Goal: Ask a question

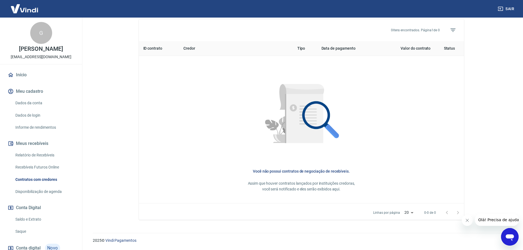
click at [32, 127] on link "Informe de rendimentos" at bounding box center [44, 127] width 62 height 11
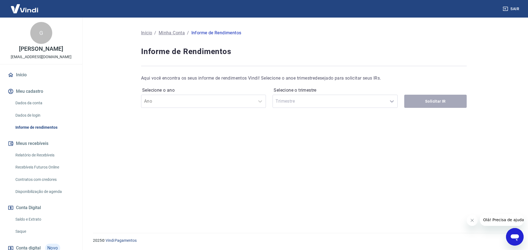
click at [30, 117] on link "Dados de login" at bounding box center [44, 115] width 62 height 11
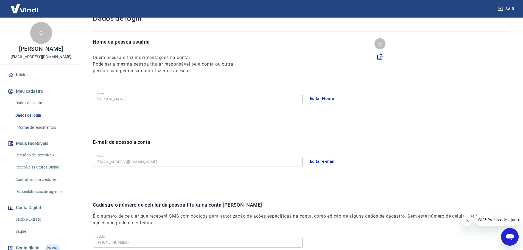
scroll to position [102, 0]
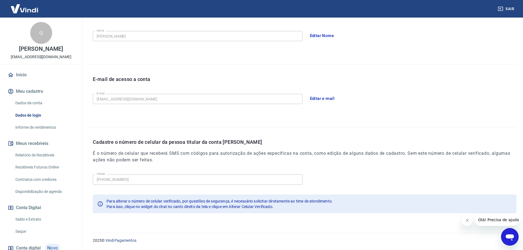
click at [27, 99] on link "Dados da conta" at bounding box center [44, 103] width 62 height 11
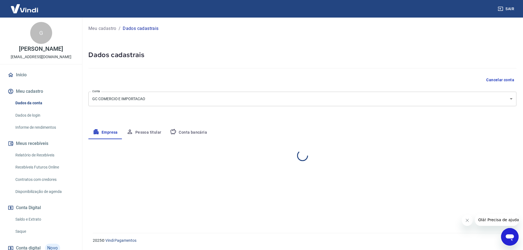
select select "SP"
select select "business"
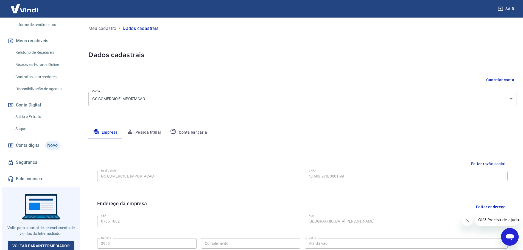
scroll to position [104, 0]
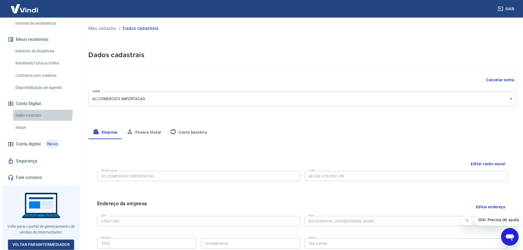
click at [32, 112] on link "Saldo e Extrato" at bounding box center [44, 115] width 62 height 11
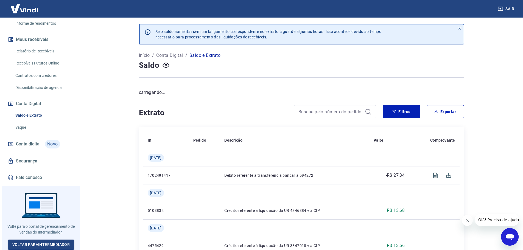
click at [23, 127] on link "Saque" at bounding box center [44, 127] width 62 height 11
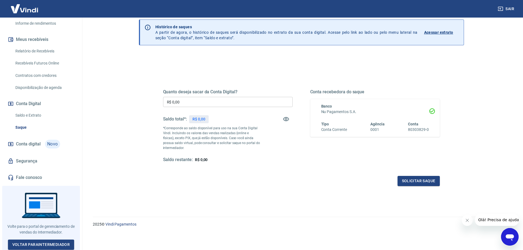
scroll to position [21, 0]
click at [33, 143] on span "Conta digital" at bounding box center [28, 144] width 25 height 8
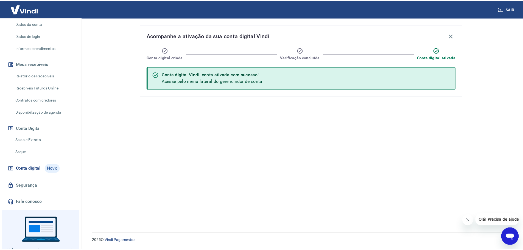
scroll to position [77, 0]
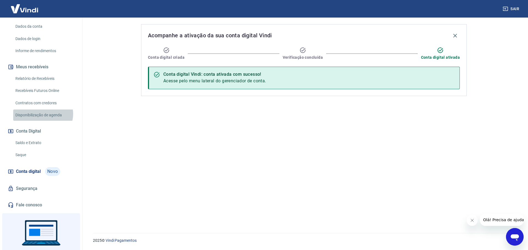
click at [43, 114] on link "Disponibilização de agenda" at bounding box center [44, 115] width 62 height 11
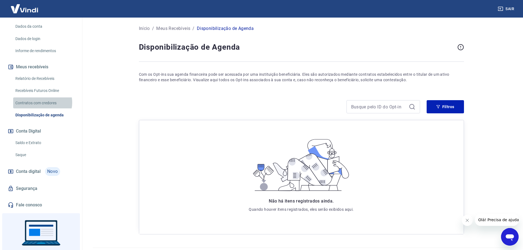
click at [41, 102] on link "Contratos com credores" at bounding box center [44, 103] width 62 height 11
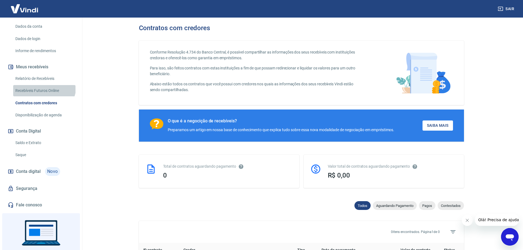
click at [44, 86] on link "Recebíveis Futuros Online" at bounding box center [44, 90] width 62 height 11
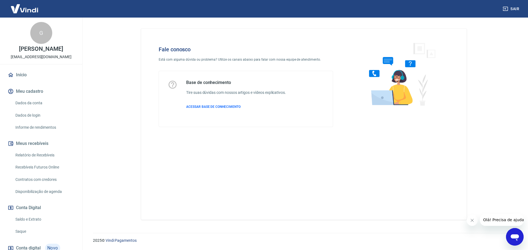
click at [206, 59] on p "Está com alguma dúvida ou problema? Utilize os canais abaixo para falar com nos…" at bounding box center [246, 59] width 174 height 5
click at [279, 57] on p "Está com alguma dúvida ou problema? Utilize os canais abaixo para falar com nos…" at bounding box center [246, 59] width 174 height 5
click at [321, 57] on p "Está com alguma dúvida ou problema? Utilize os canais abaixo para falar com nos…" at bounding box center [246, 59] width 174 height 5
click at [400, 156] on div "Fale conosco Está com alguma dúvida ou problema? Utilize os canais abaixo para …" at bounding box center [303, 125] width 325 height 192
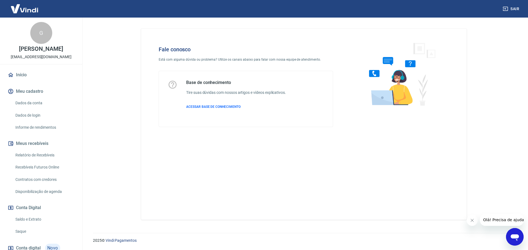
click at [514, 238] on icon "Open messaging window" at bounding box center [514, 238] width 8 height 7
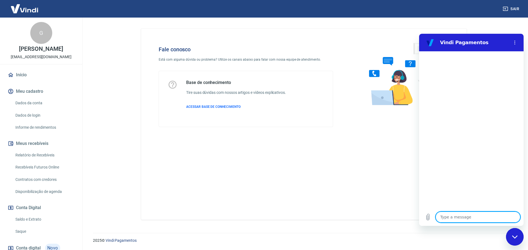
click at [451, 220] on textarea at bounding box center [477, 217] width 85 height 11
type textarea "m"
type textarea "x"
type textarea "me"
type textarea "x"
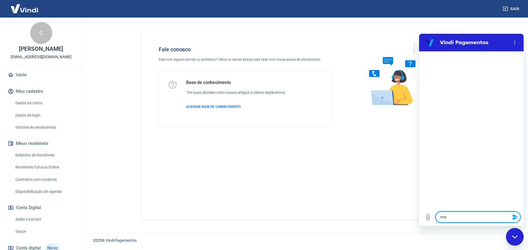
type textarea "mei"
type textarea "x"
type textarea "meio"
type textarea "x"
type textarea "meio"
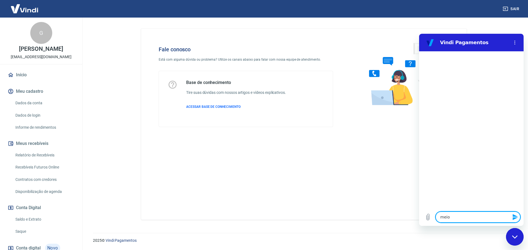
type textarea "x"
type textarea "meio d"
type textarea "x"
type textarea "meio de"
type textarea "x"
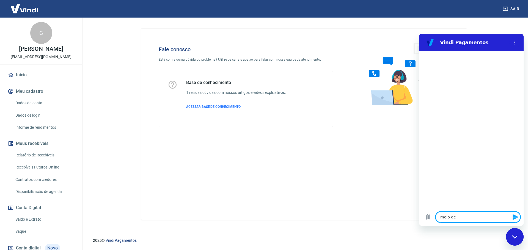
type textarea "meio de"
type textarea "x"
type textarea "meio de p"
type textarea "x"
type textarea "meio de pa"
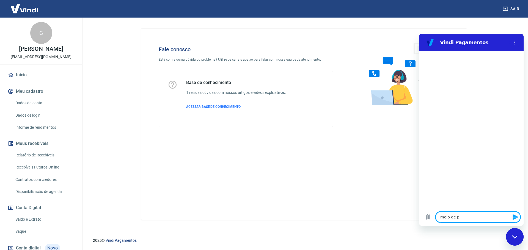
type textarea "x"
type textarea "meio de pag"
type textarea "x"
type textarea "meio de paga"
type textarea "x"
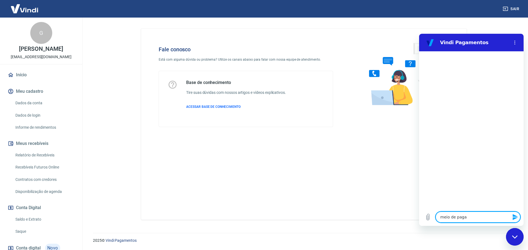
type textarea "meio de pagam"
type textarea "x"
type textarea "meio de pagame"
type textarea "x"
type textarea "meio de pagamen"
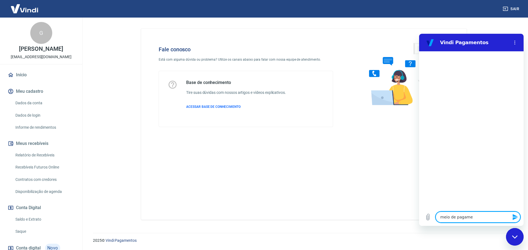
type textarea "x"
type textarea "meio de pagament"
type textarea "x"
type textarea "meio de pagamento"
type textarea "x"
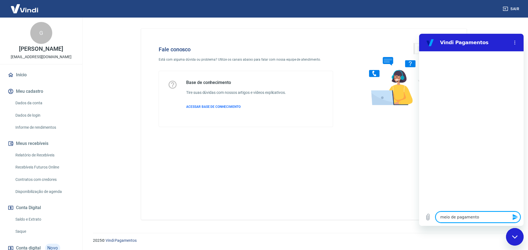
type textarea "meio de pagamento"
type textarea "x"
type textarea "meio de pagamento b"
type textarea "x"
type textarea "meio de pagamento bl"
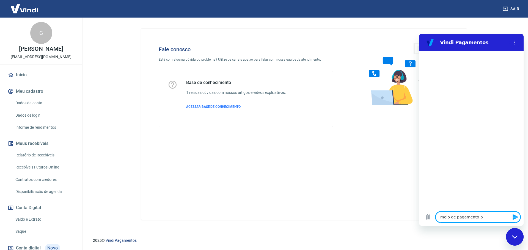
type textarea "x"
type textarea "meio de pagamento blo"
type textarea "x"
type textarea "meio de pagamento bloq"
type textarea "x"
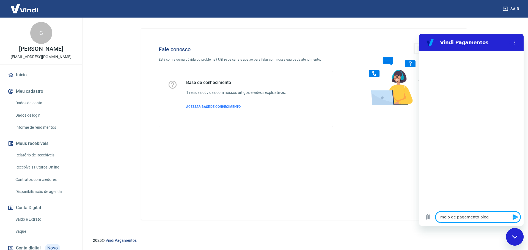
type textarea "meio de pagamento bloqu"
type textarea "x"
type textarea "meio de pagamento bloque"
type textarea "x"
type textarea "meio de pagamento bloquea"
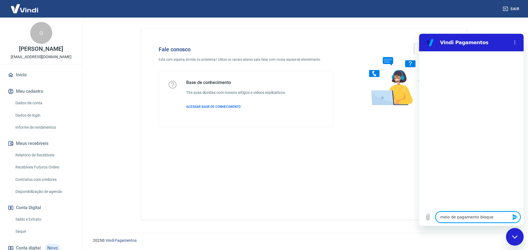
type textarea "x"
type textarea "meio de pagamento bloquead"
type textarea "x"
type textarea "meio de pagamento bloqueado"
type textarea "x"
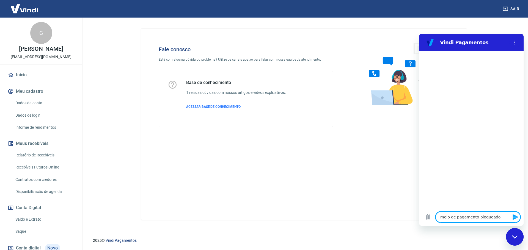
type textarea "meio de pagamento bloqueados"
type textarea "x"
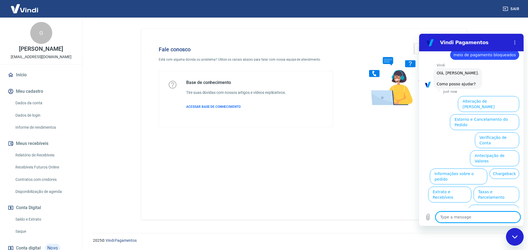
scroll to position [13, 0]
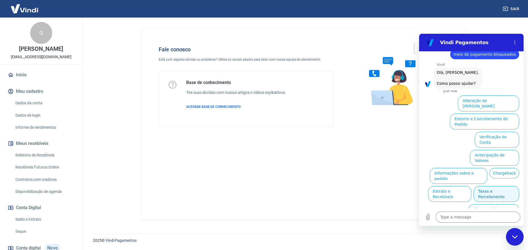
click at [482, 186] on button "Taxas e Parcelamento" at bounding box center [496, 194] width 46 height 16
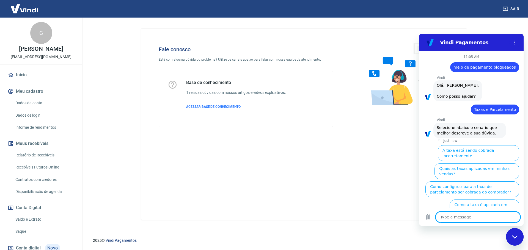
scroll to position [10, 0]
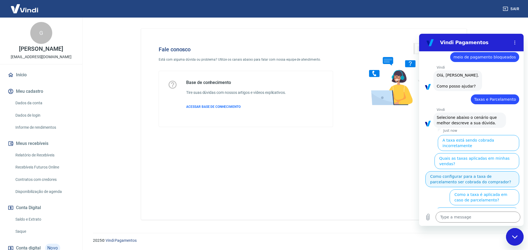
click at [477, 171] on button "Como configurar para a taxa de parcelamento ser cobrada do comprador?" at bounding box center [472, 179] width 94 height 16
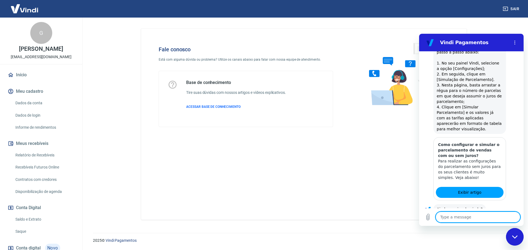
scroll to position [302, 0]
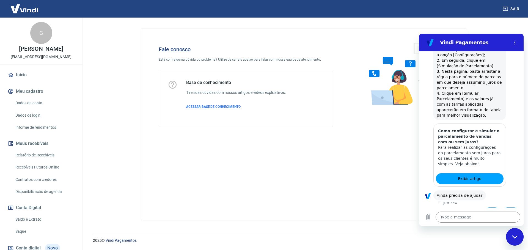
click at [486, 208] on button "Sim" at bounding box center [492, 213] width 16 height 10
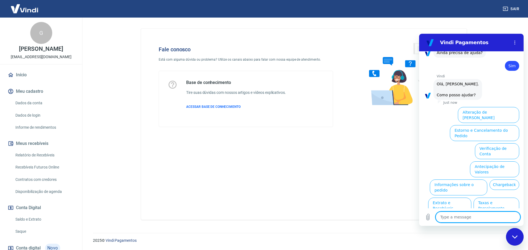
scroll to position [445, 0]
click at [517, 41] on button "Options menu" at bounding box center [514, 42] width 11 height 11
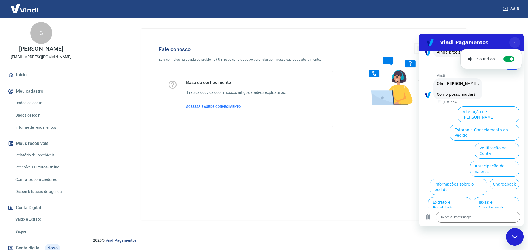
click at [516, 41] on icon "Options menu" at bounding box center [514, 42] width 4 height 4
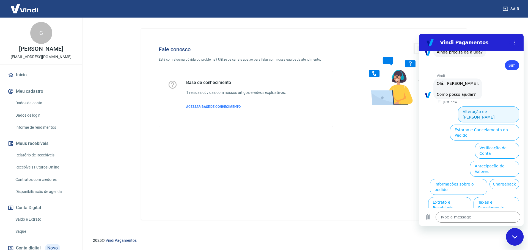
click at [488, 107] on button "Alteração de Dados Cadastrais" at bounding box center [487, 115] width 61 height 16
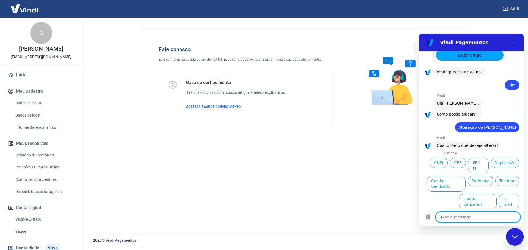
scroll to position [426, 0]
click at [447, 157] on button "CNPJ" at bounding box center [438, 162] width 18 height 10
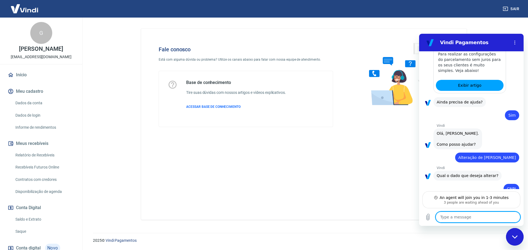
scroll to position [415, 0]
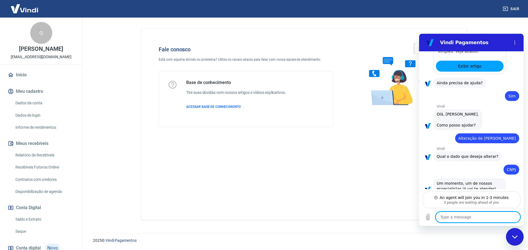
click at [481, 216] on textarea at bounding box center [477, 217] width 85 height 11
click at [475, 216] on textarea at bounding box center [477, 217] width 85 height 11
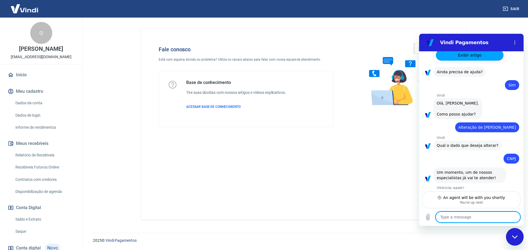
type textarea "x"
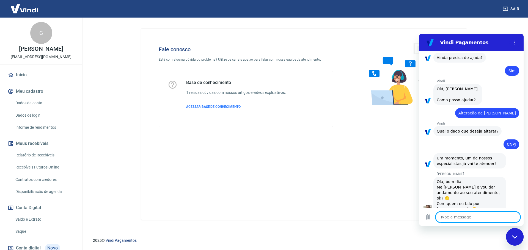
scroll to position [441, 0]
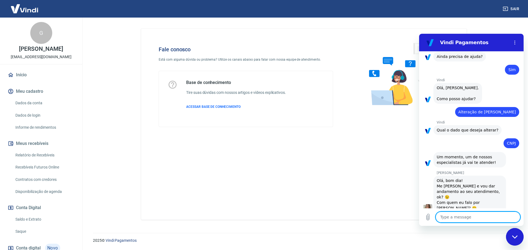
type textarea "b"
type textarea "x"
type textarea "bo"
type textarea "x"
type textarea "bom"
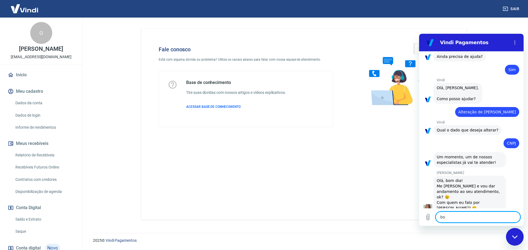
type textarea "x"
type textarea "bom"
type textarea "x"
type textarea "bom d"
type textarea "x"
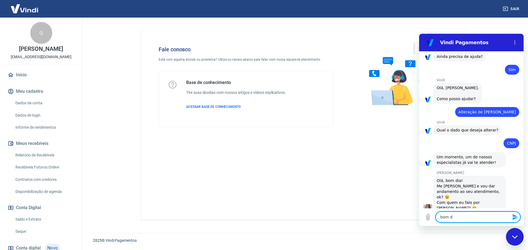
type textarea "bom di"
type textarea "x"
type textarea "bom dia"
type textarea "x"
type textarea "bom dia"
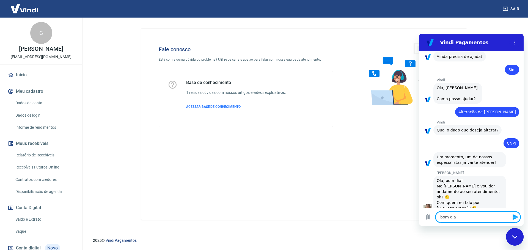
type textarea "x"
type textarea "bom dia S"
type textarea "x"
type textarea "bom dia St"
type textarea "x"
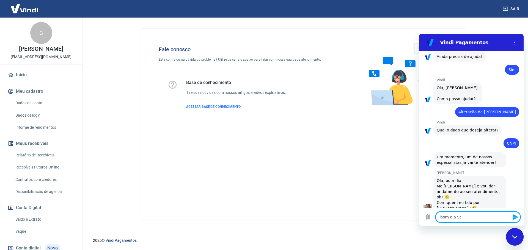
type textarea "bom dia Ste"
type textarea "x"
type textarea "bom dia Stef"
type textarea "x"
type textarea "bom dia Steff"
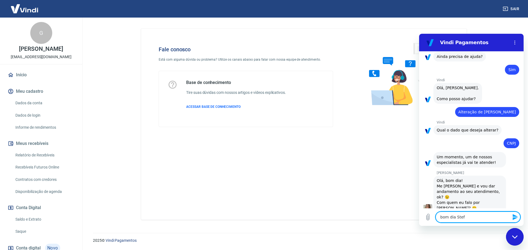
type textarea "x"
type textarea "bom dia Steffa"
type textarea "x"
type textarea "bom dia Steffan"
type textarea "x"
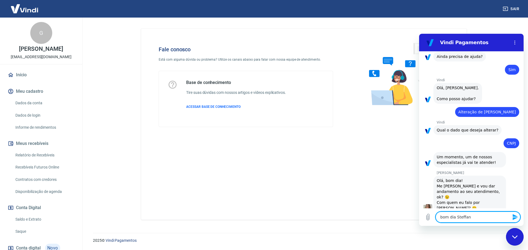
type textarea "bom dia Steffani"
type textarea "x"
type textarea "bom dia Steffanie"
type textarea "x"
type textarea "bom dia Steffanie,"
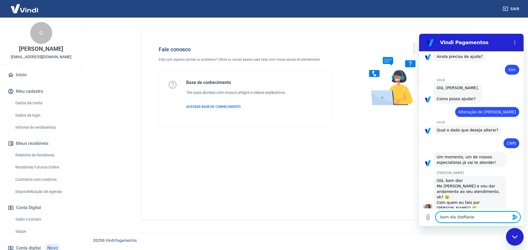
type textarea "x"
type textarea "bom dia Steffanie,"
type textarea "x"
type textarea "bom dia Steffanie, t"
type textarea "x"
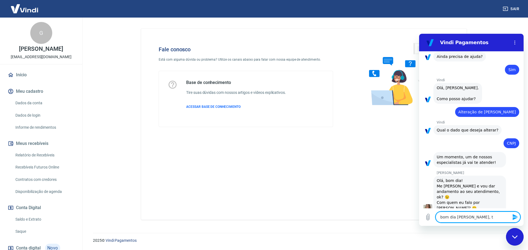
type textarea "bom dia Steffanie, tu"
type textarea "x"
type textarea "bom dia Steffanie, tud"
type textarea "x"
type textarea "bom dia Steffanie, tudo"
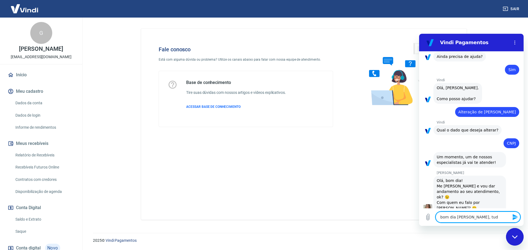
type textarea "x"
type textarea "bom dia Steffanie, tudo"
type textarea "x"
type textarea "bom dia Steffanie, tudo b"
type textarea "x"
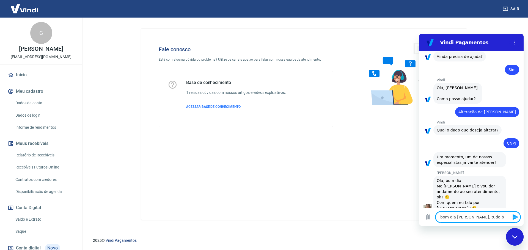
type textarea "bom dia Steffanie, tudo be"
type textarea "x"
type textarea "bom dia Steffanie, tudo bem"
type textarea "x"
type textarea "bom dia Steffanie, tudo bem?"
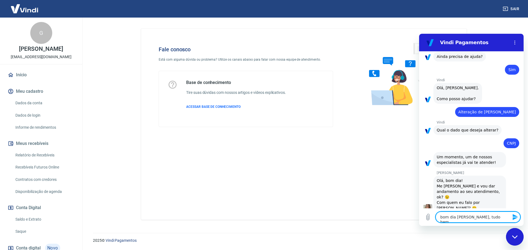
type textarea "x"
type textarea "bom dia Steffanie, tudo bem?"
type textarea "x"
type textarea "bom dia Steffanie, tudo bem? m"
type textarea "x"
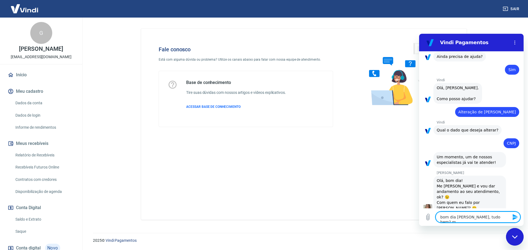
type textarea "bom dia Steffanie, tudo bem? me"
type textarea "x"
type textarea "bom dia Steffanie, tudo bem? me"
type textarea "x"
type textarea "bom dia Steffanie, tudo bem? me c"
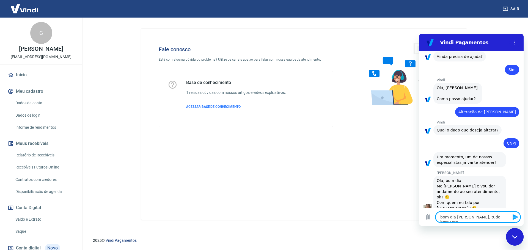
type textarea "x"
type textarea "bom dia Steffanie, tudo bem? me ch"
type textarea "x"
type textarea "bom dia Steffanie, tudo bem? me cha"
type textarea "x"
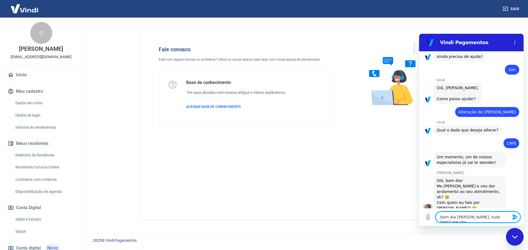
type textarea "bom dia Steffanie, tudo bem? me cham"
type textarea "x"
type textarea "bom dia Steffanie, tudo bem? me chamo"
type textarea "x"
type textarea "bom dia Steffanie, tudo bem? me chamo"
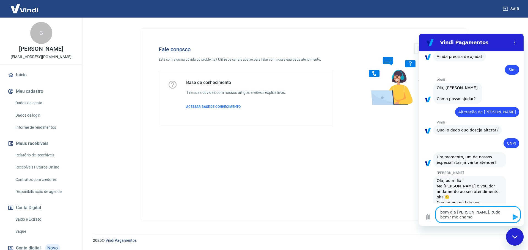
type textarea "x"
type textarea "bom dia Steffanie, tudo bem? me chamo g"
type textarea "x"
type textarea "bom dia Steffanie, tudo bem? me chamo gu"
type textarea "x"
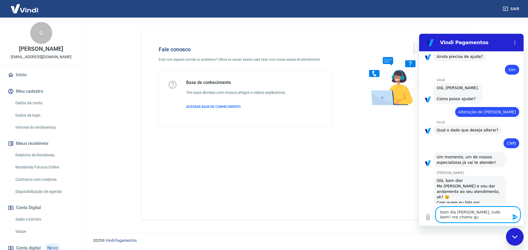
type textarea "bom dia Steffanie, tudo bem? me chamo gui"
type textarea "x"
type textarea "bom dia Steffanie, tudo bem? me chamo guil"
type textarea "x"
type textarea "bom dia Steffanie, tudo bem? me chamo guilh"
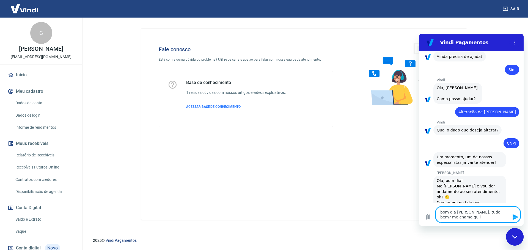
type textarea "x"
type textarea "bom dia Steffanie, tudo bem? me chamo guilhe"
type textarea "x"
type textarea "bom dia Steffanie, tudo bem? me chamo guilher"
type textarea "x"
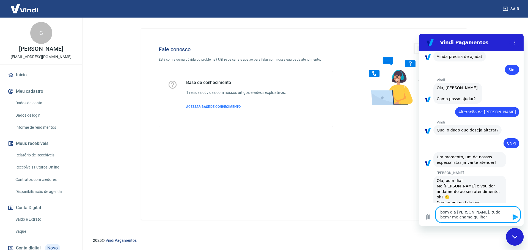
type textarea "bom dia Steffanie, tudo bem? me chamo guilherm"
type textarea "x"
type textarea "bom dia Steffanie, tudo bem? me chamo guilherme"
type textarea "x"
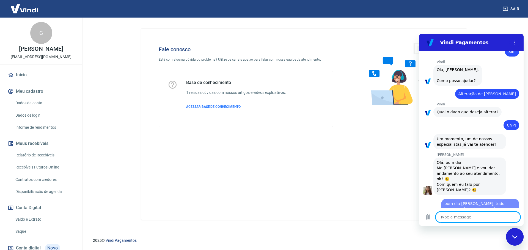
type textarea "x"
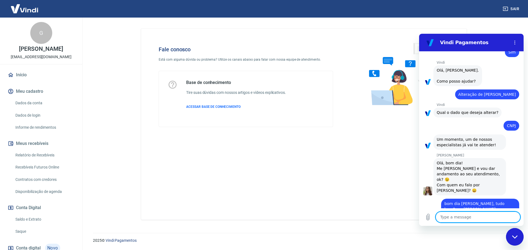
scroll to position [460, 0]
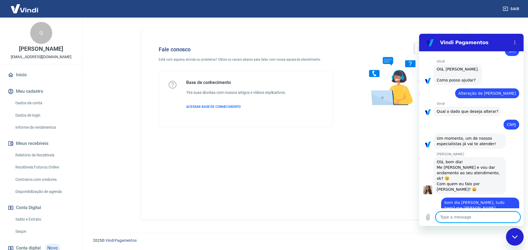
type textarea "e"
type textarea "x"
type textarea "es"
type textarea "x"
type textarea "est"
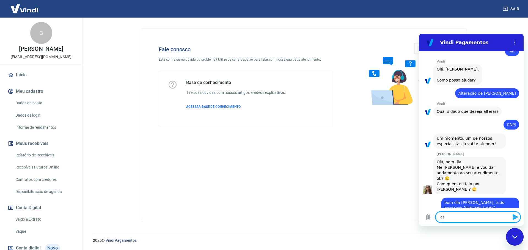
type textarea "x"
type textarea "esto"
type textarea "x"
type textarea "estou"
type textarea "x"
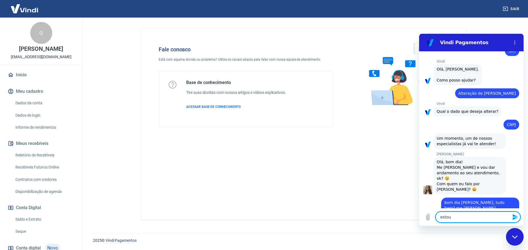
type textarea "estou"
type textarea "x"
type textarea "estou m"
type textarea "x"
type textarea "estou mo"
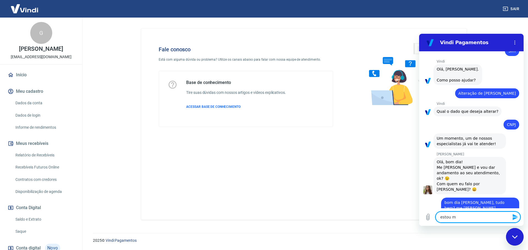
type textarea "x"
type textarea "estou mon"
type textarea "x"
type textarea "estou mont"
type textarea "x"
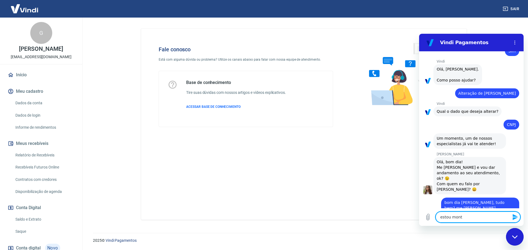
type textarea "estou monta"
type textarea "x"
type textarea "estou montan"
type textarea "x"
type textarea "estou montand"
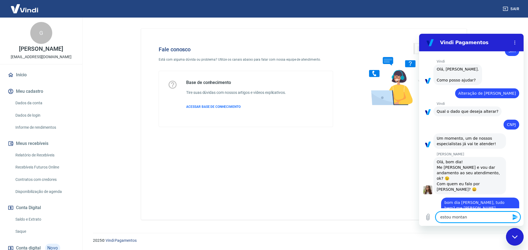
type textarea "x"
type textarea "estou montando"
type textarea "x"
type textarea "estou montando"
type textarea "x"
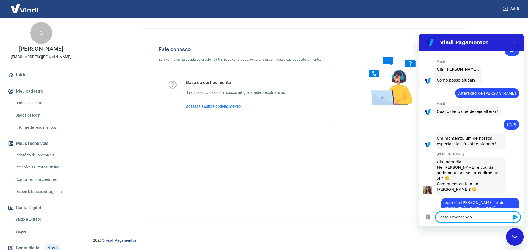
type textarea "estou montando u"
type textarea "x"
type textarea "estou montando um"
type textarea "x"
type textarea "estou montando uma"
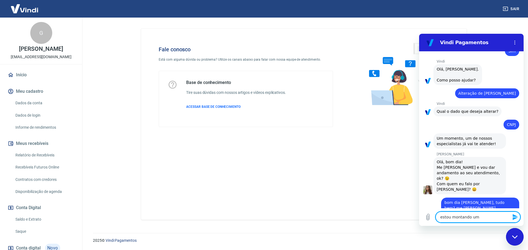
type textarea "x"
type textarea "estou montando uma"
type textarea "x"
type textarea "estou montando uma l"
type textarea "x"
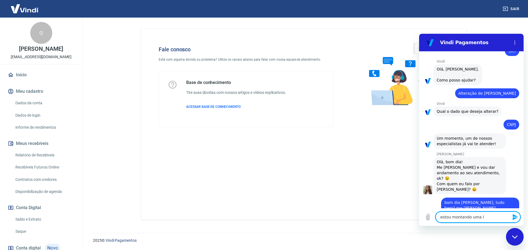
type textarea "estou montando uma lo"
type textarea "x"
type textarea "estou montando uma loj"
type textarea "x"
type textarea "estou montando uma loja"
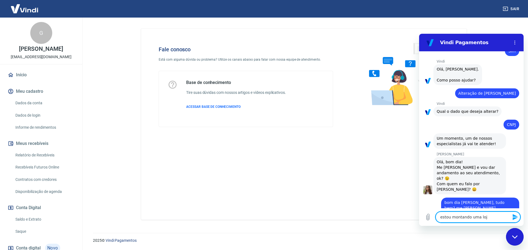
type textarea "x"
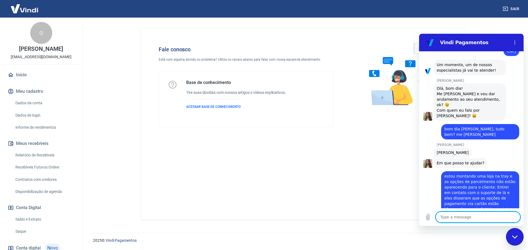
scroll to position [534, 0]
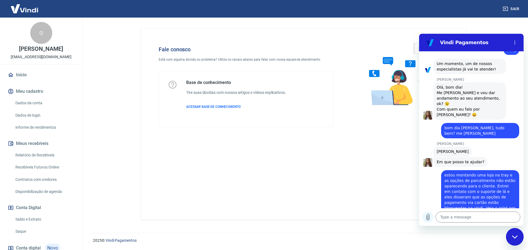
click at [427, 217] on icon "Upload file" at bounding box center [427, 217] width 7 height 7
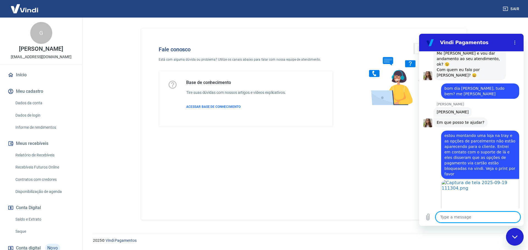
scroll to position [575, 0]
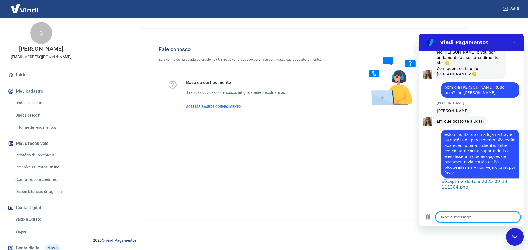
click at [489, 219] on textarea at bounding box center [477, 217] width 85 height 11
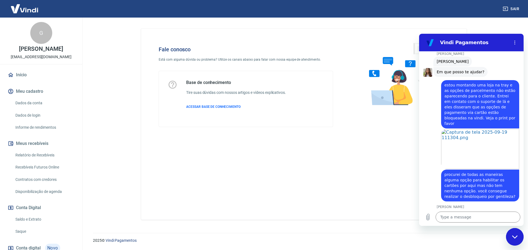
scroll to position [626, 0]
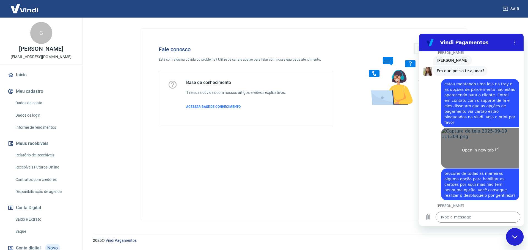
click at [466, 139] on link "Open in new tab" at bounding box center [480, 148] width 78 height 40
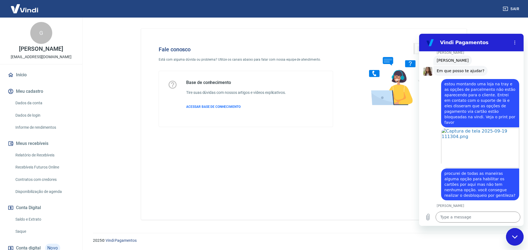
click at [273, 178] on div "Fale conosco Está com alguma dúvida ou problema? Utilize os canais abaixo para …" at bounding box center [303, 125] width 325 height 192
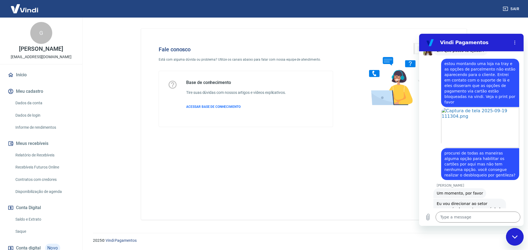
scroll to position [647, 0]
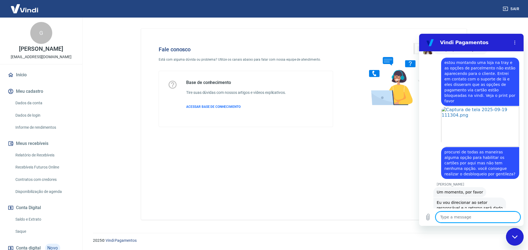
click at [453, 218] on textarea at bounding box center [477, 217] width 85 height 11
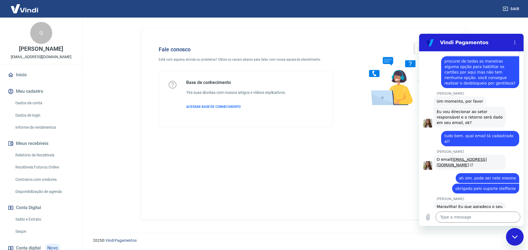
scroll to position [739, 0]
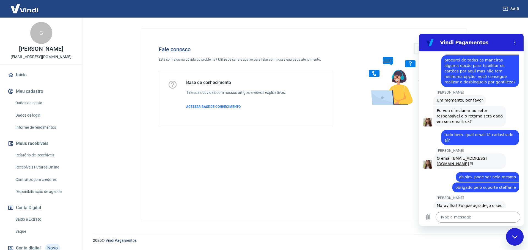
click at [486, 214] on textarea at bounding box center [477, 217] width 85 height 11
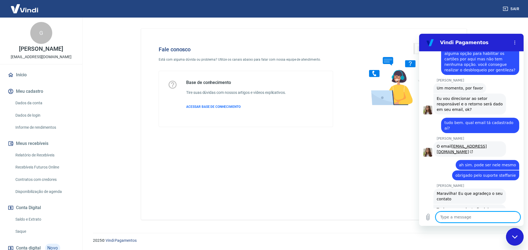
scroll to position [752, 0]
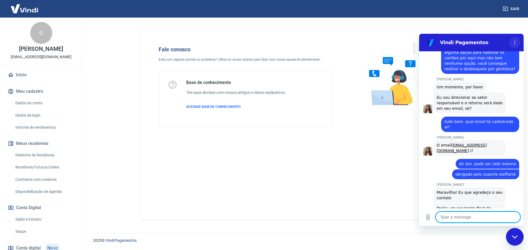
click at [516, 40] on icon "Options menu" at bounding box center [514, 42] width 4 height 4
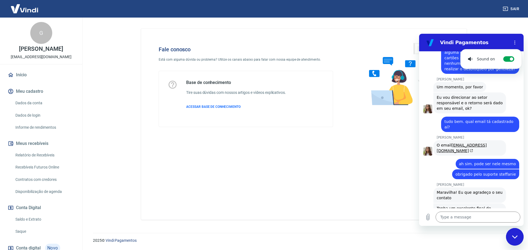
click at [460, 38] on div "Vindi Pagamentos" at bounding box center [464, 42] width 85 height 11
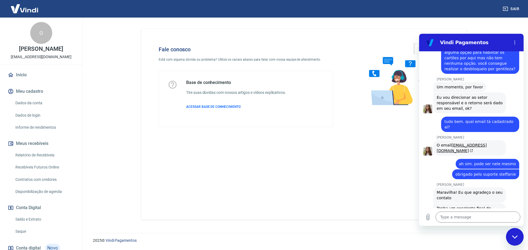
click at [459, 43] on h2 "Vindi Pagamentos" at bounding box center [473, 42] width 67 height 7
click at [258, 145] on div "Fale conosco Está com alguma dúvida ou problema? Utilize os canais abaixo para …" at bounding box center [303, 125] width 325 height 192
